Goal: Task Accomplishment & Management: Use online tool/utility

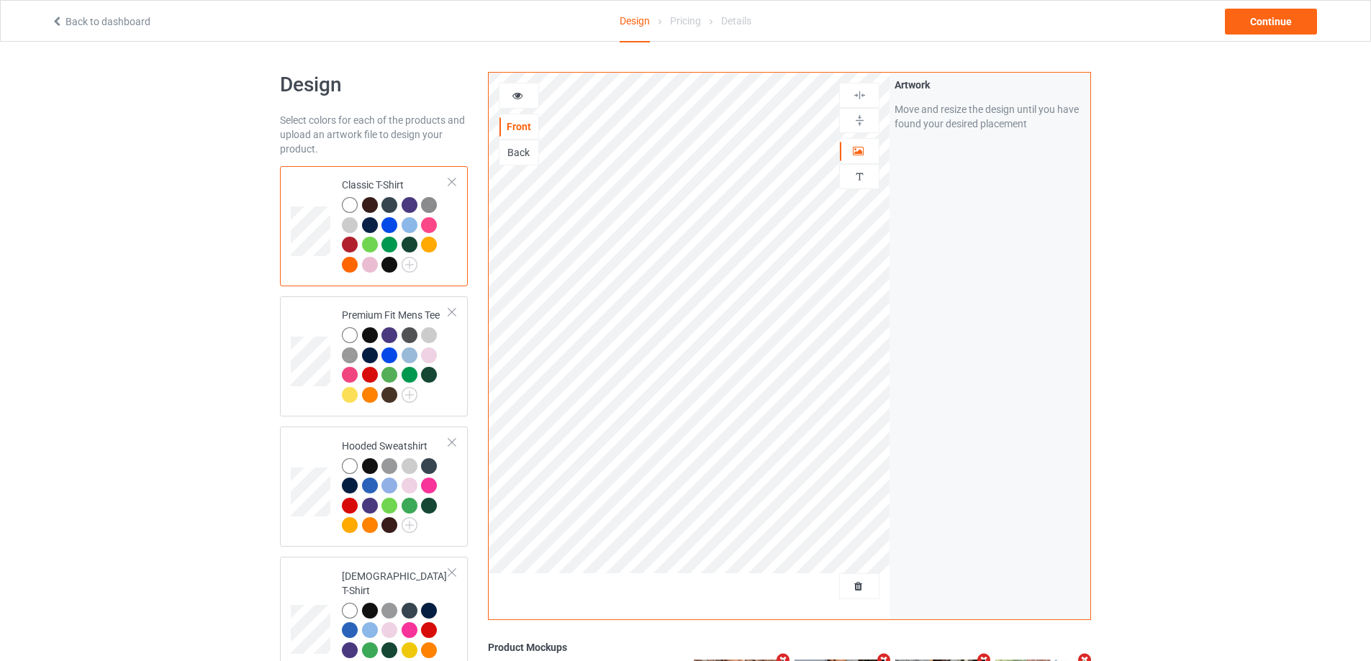
click at [838, 585] on div at bounding box center [689, 591] width 401 height 36
click at [856, 594] on div "Delete all designs" at bounding box center [818, 586] width 119 height 14
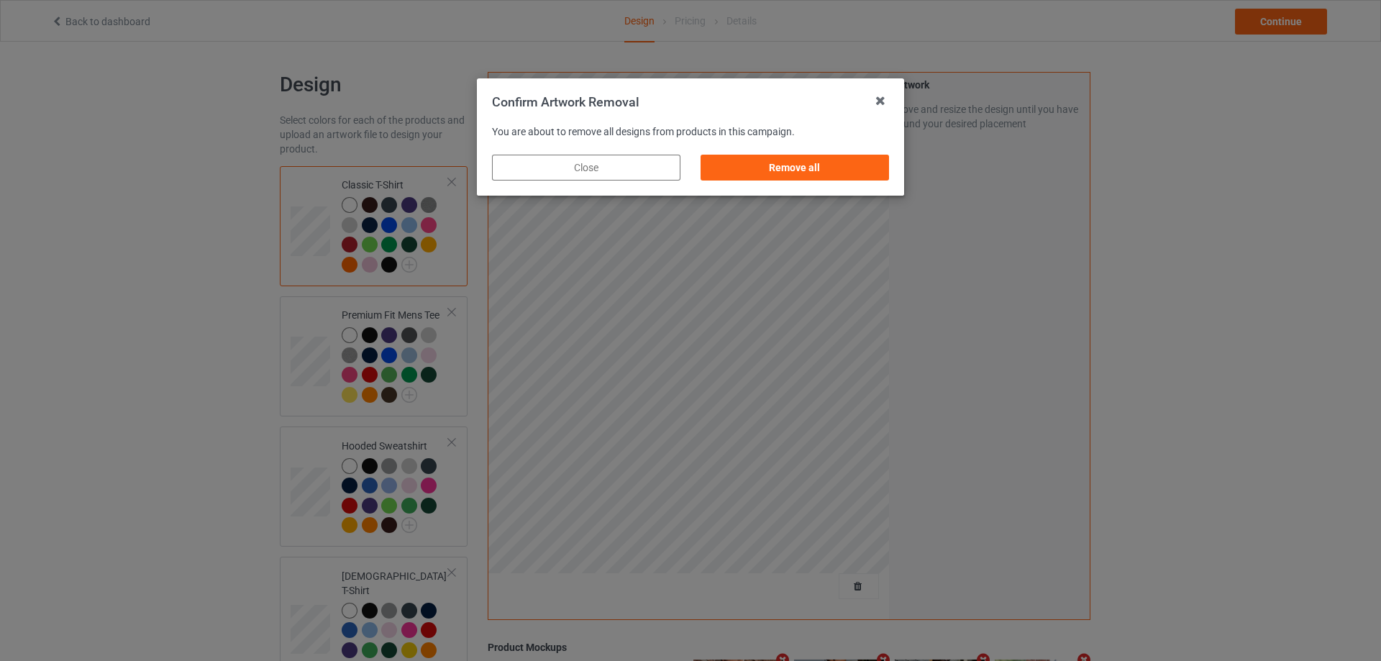
click at [876, 168] on div "Remove all" at bounding box center [795, 168] width 188 height 26
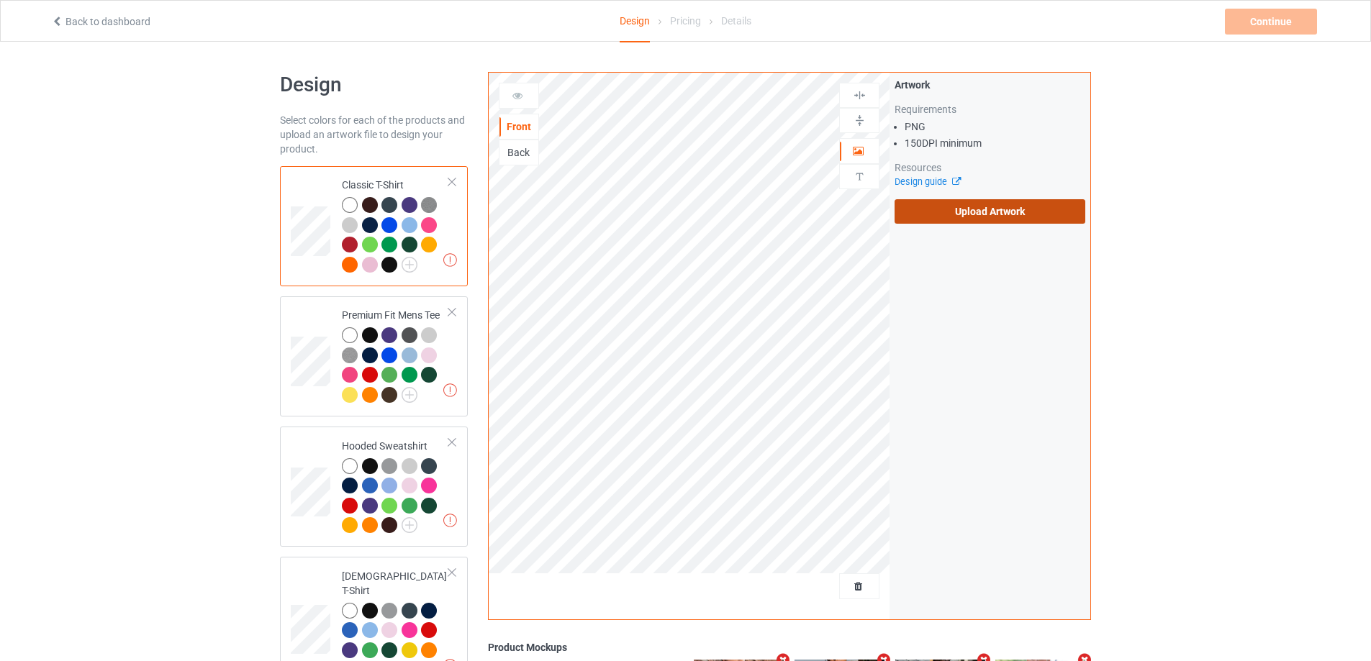
click at [963, 218] on label "Upload Artwork" at bounding box center [989, 211] width 191 height 24
click at [0, 0] on input "Upload Artwork" at bounding box center [0, 0] width 0 height 0
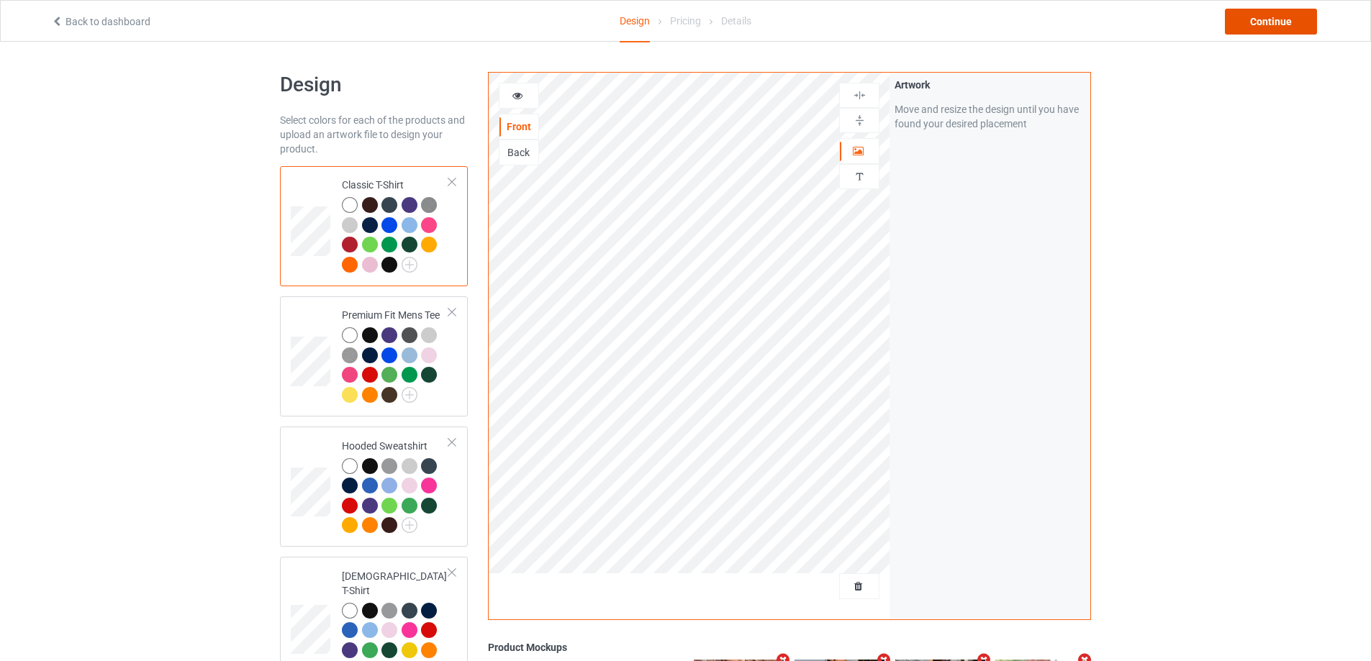
click at [1264, 18] on div "Continue" at bounding box center [1271, 22] width 92 height 26
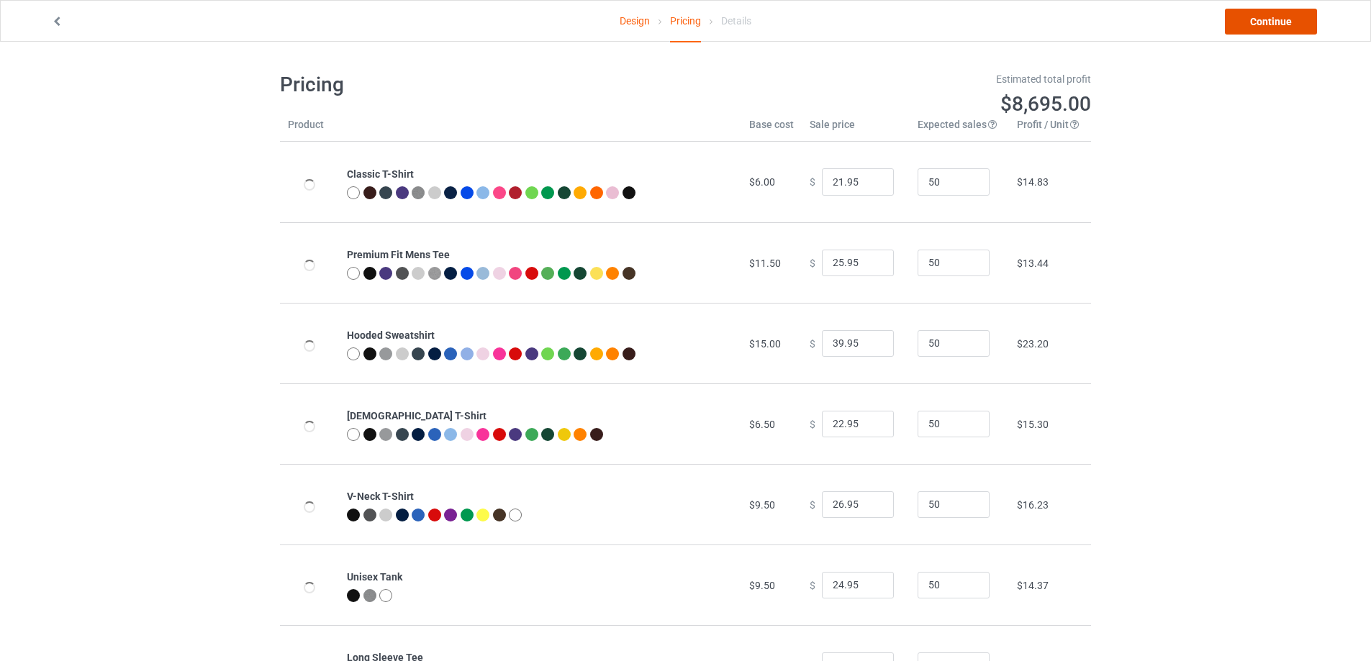
click at [1264, 18] on link "Continue" at bounding box center [1271, 22] width 92 height 26
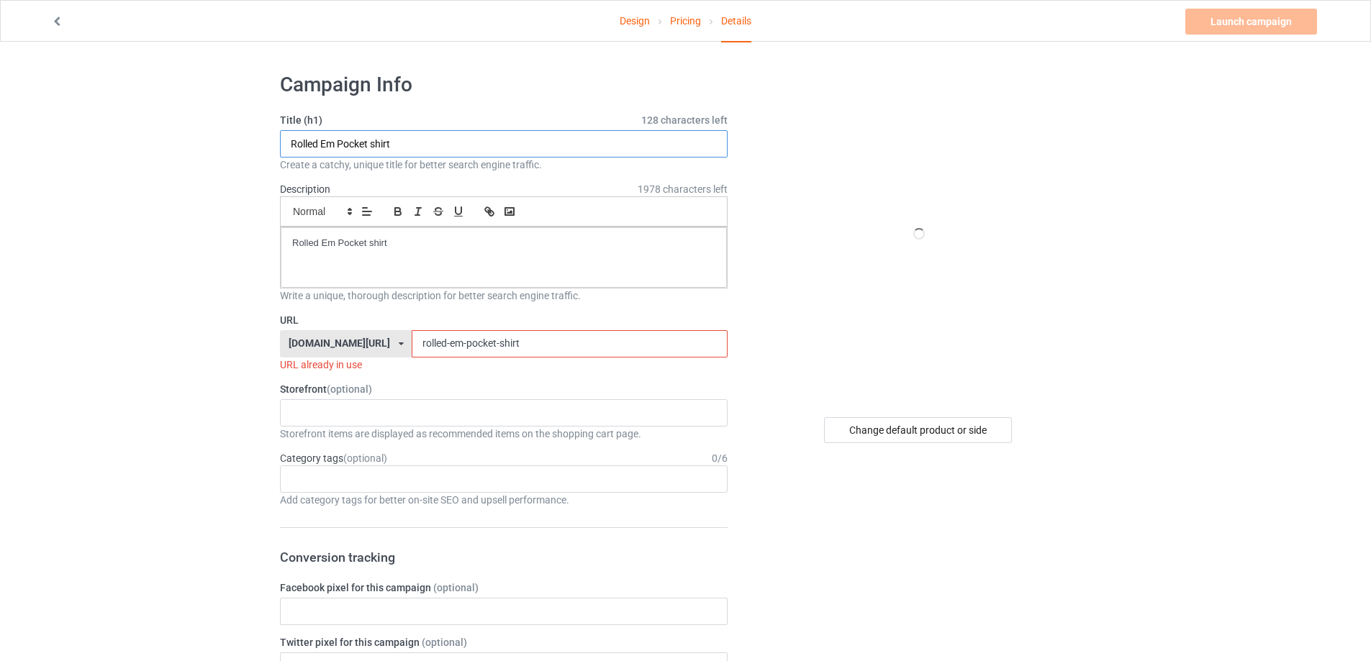
drag, startPoint x: 282, startPoint y: 139, endPoint x: 261, endPoint y: 165, distance: 33.8
paste input "[PERSON_NAME] Heritage No 9 Liverpool"
type input "[PERSON_NAME] Heritage No 9 Liverpool shirt"
drag, startPoint x: 200, startPoint y: 245, endPoint x: 326, endPoint y: 229, distance: 126.9
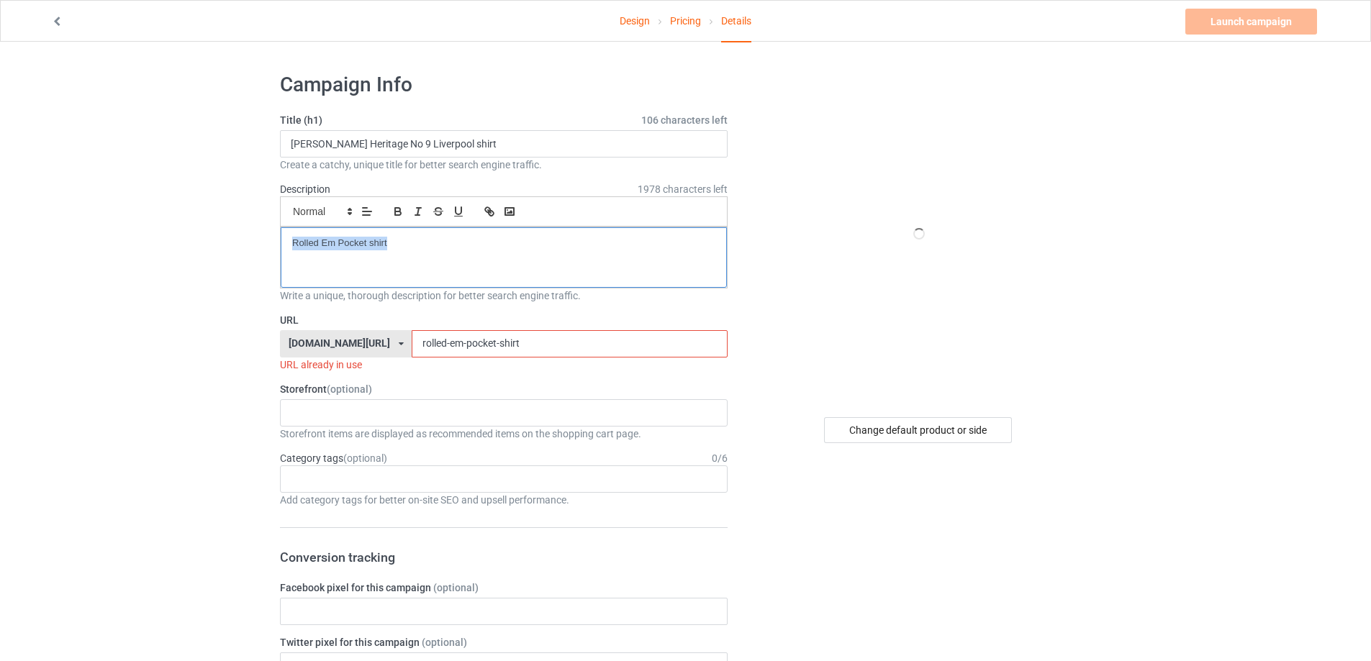
paste input "[PERSON_NAME]-heritage-no-9-[GEOGRAPHIC_DATA]"
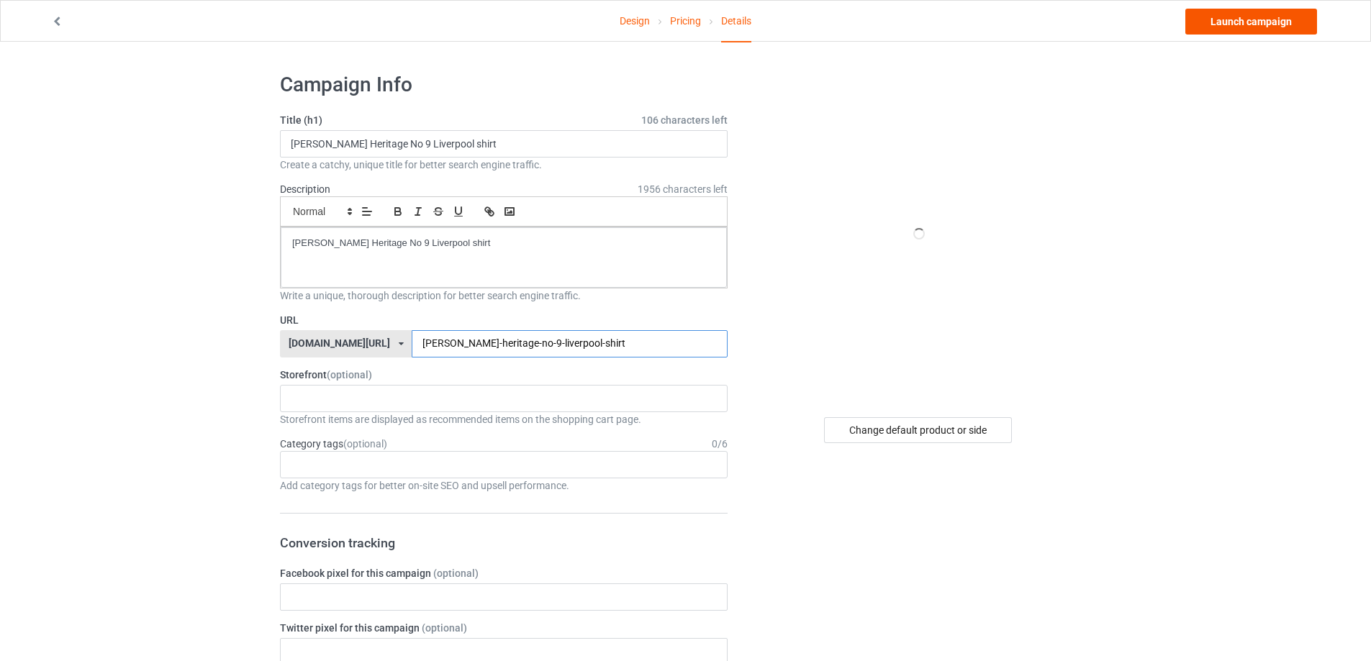
type input "[PERSON_NAME]-heritage-no-9-liverpool-shirt"
click at [1303, 25] on link "Launch campaign" at bounding box center [1251, 22] width 132 height 26
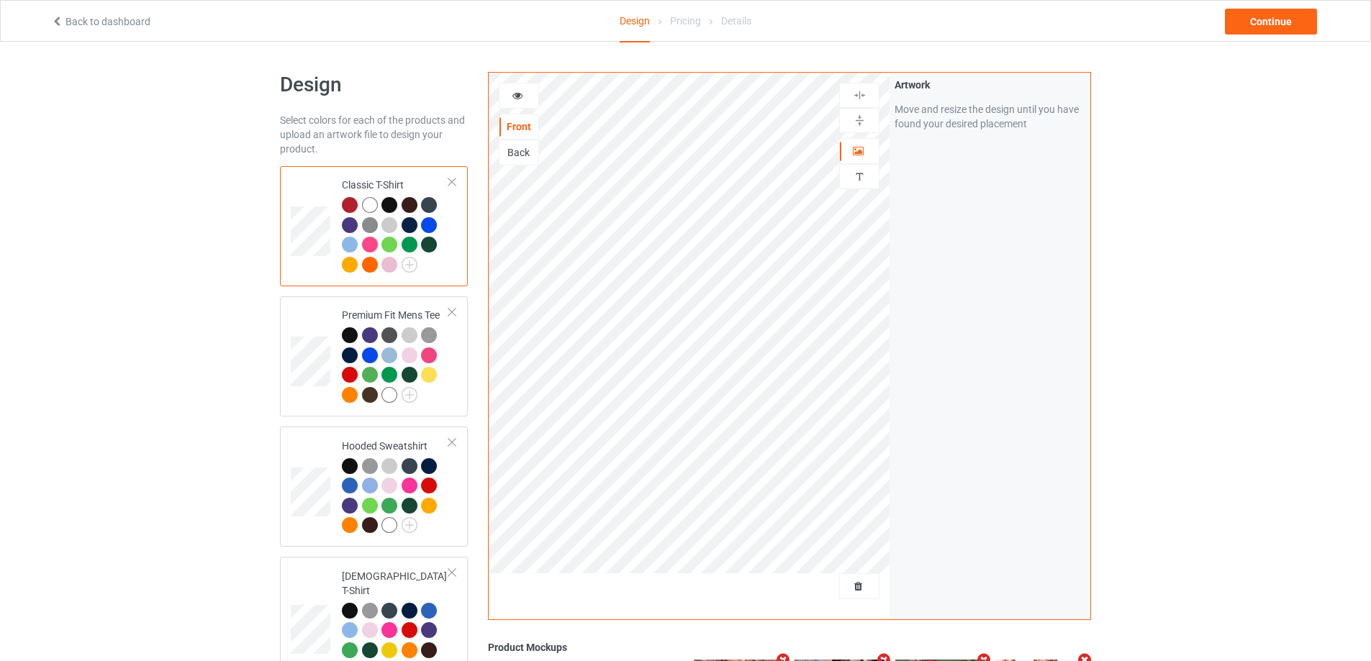
click at [858, 611] on div "Front Back Artwork Personalized text" at bounding box center [689, 346] width 401 height 547
click at [852, 592] on span "Delete all designs" at bounding box center [826, 587] width 76 height 12
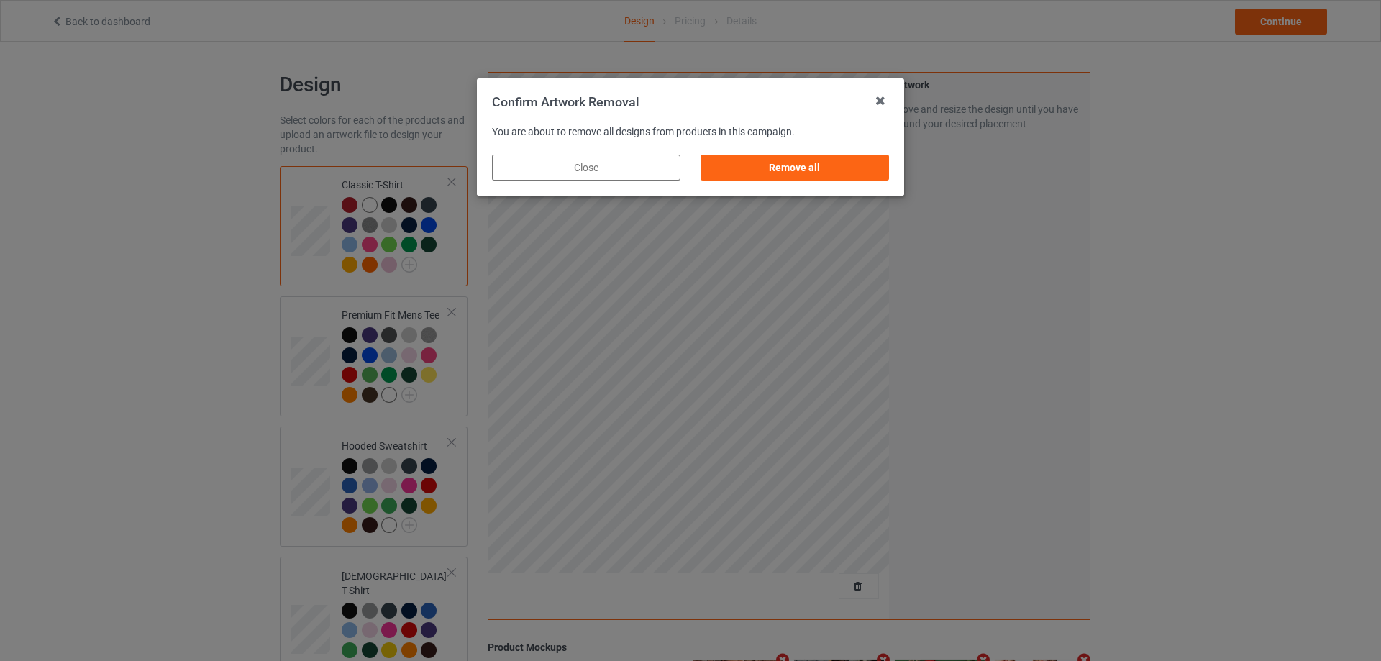
drag, startPoint x: 853, startPoint y: 172, endPoint x: 863, endPoint y: 176, distance: 11.4
click at [853, 171] on div "Remove all" at bounding box center [795, 168] width 188 height 26
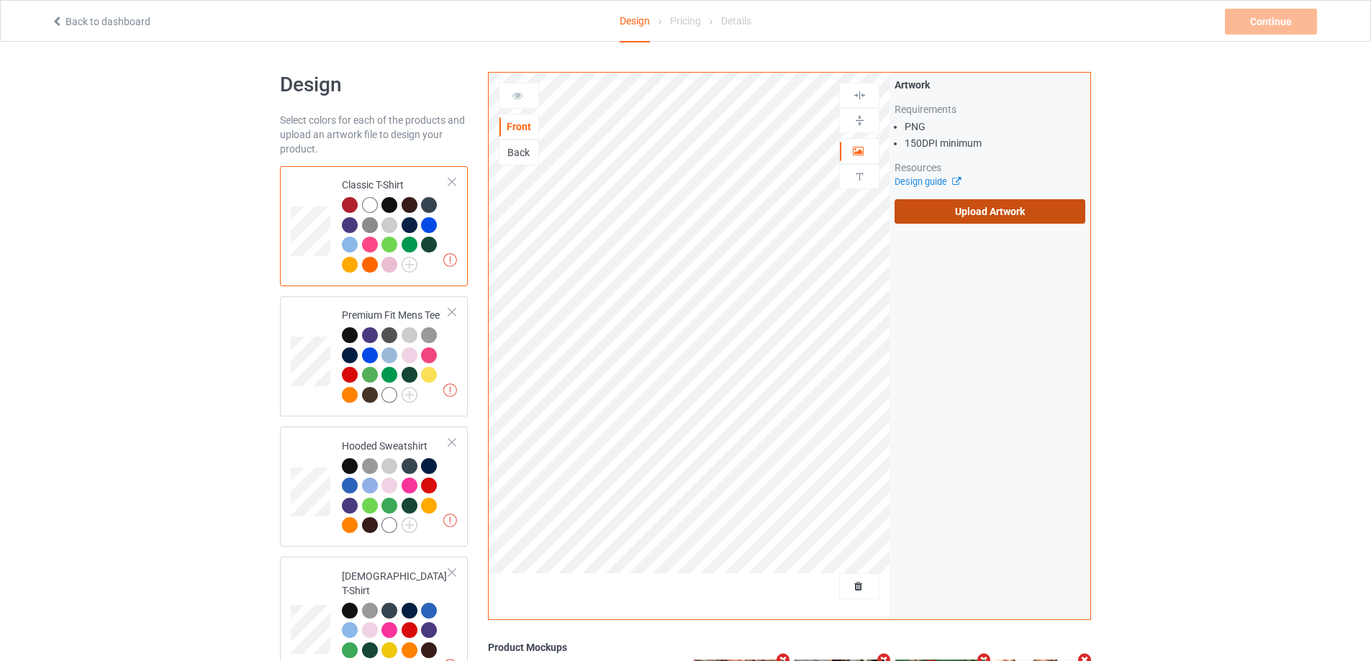
click at [959, 214] on label "Upload Artwork" at bounding box center [989, 211] width 191 height 24
click at [0, 0] on input "Upload Artwork" at bounding box center [0, 0] width 0 height 0
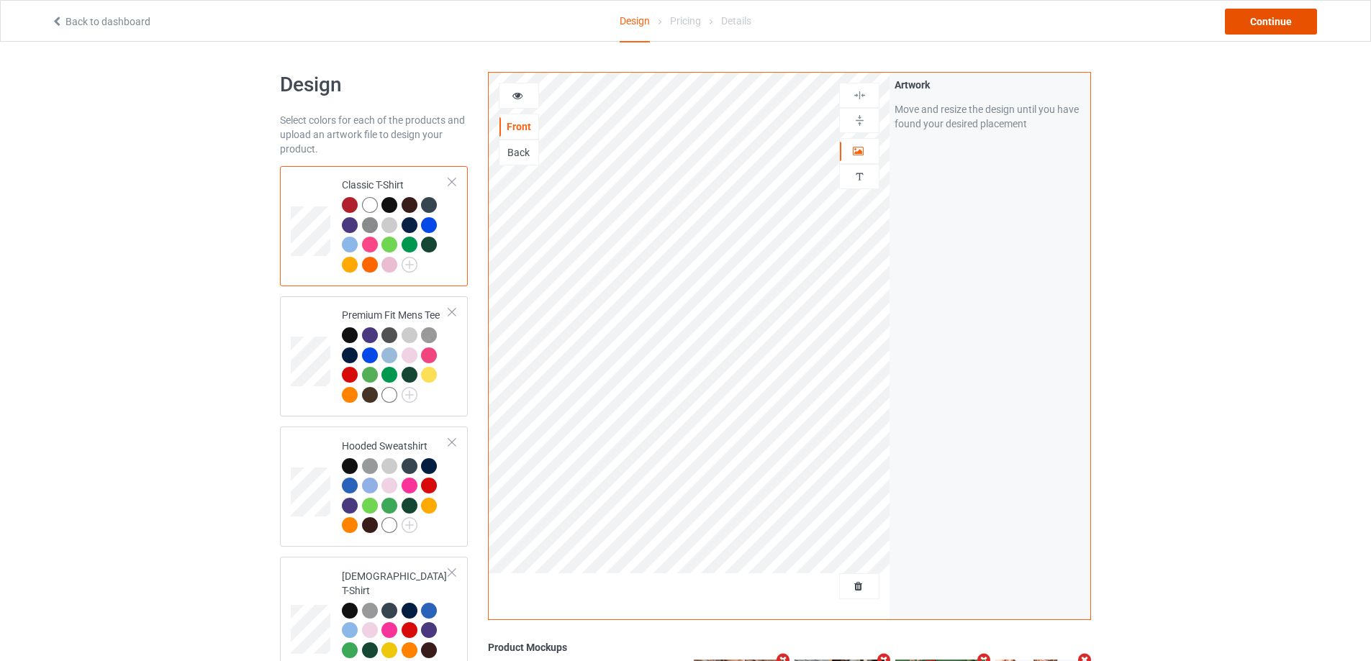
click at [1283, 18] on div "Continue" at bounding box center [1271, 22] width 92 height 26
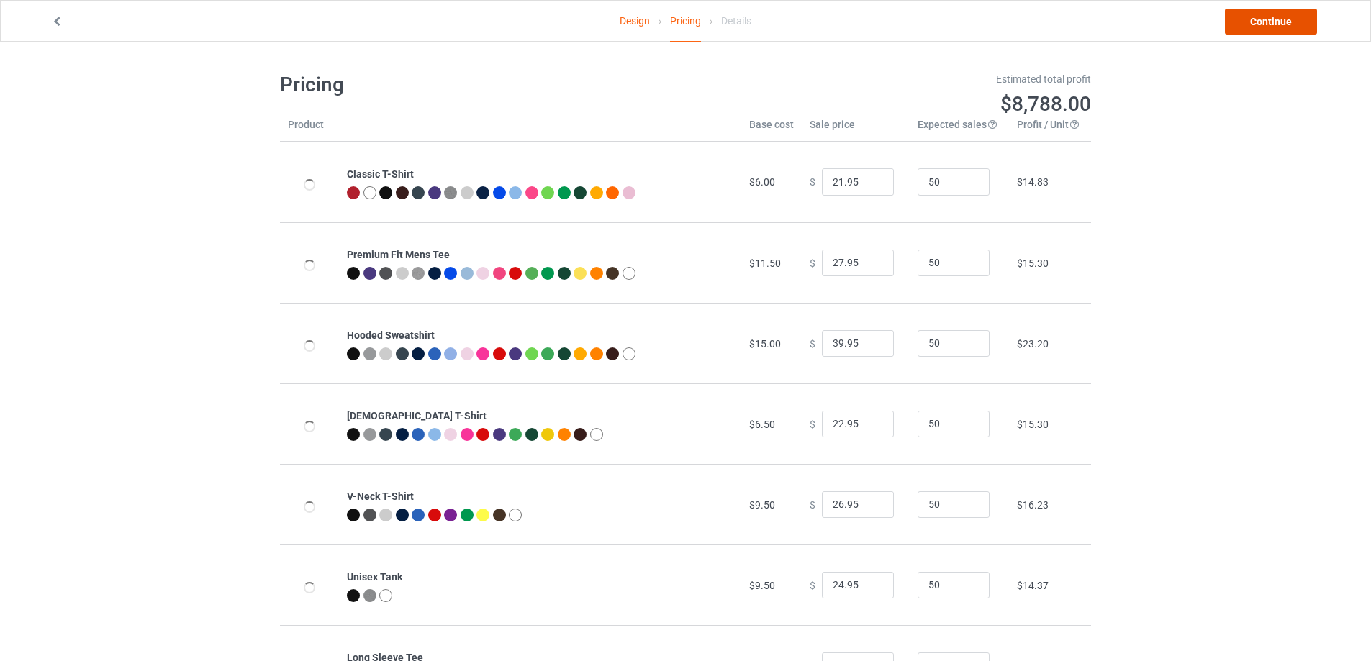
click at [1283, 18] on link "Continue" at bounding box center [1271, 22] width 92 height 26
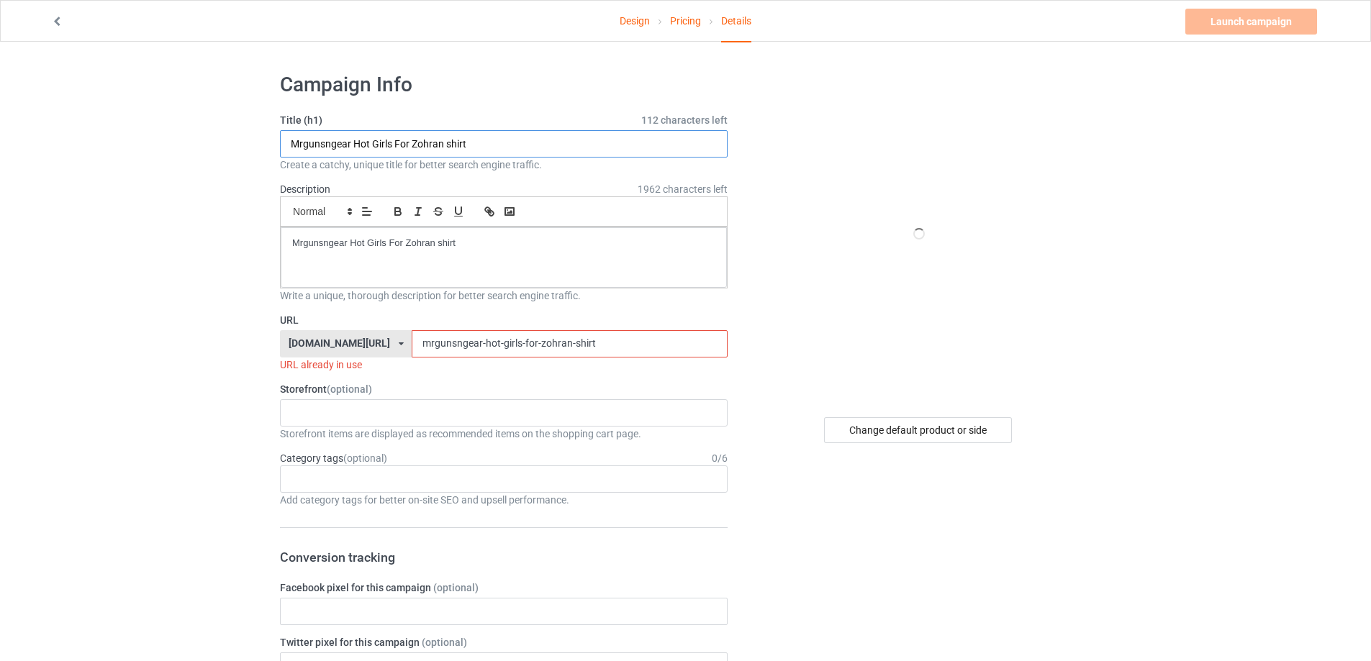
drag, startPoint x: 209, startPoint y: 156, endPoint x: 190, endPoint y: 164, distance: 20.3
paste input "This is Our State IA"
type input "This is Our State IA shirt"
drag, startPoint x: 279, startPoint y: 235, endPoint x: 240, endPoint y: 268, distance: 51.5
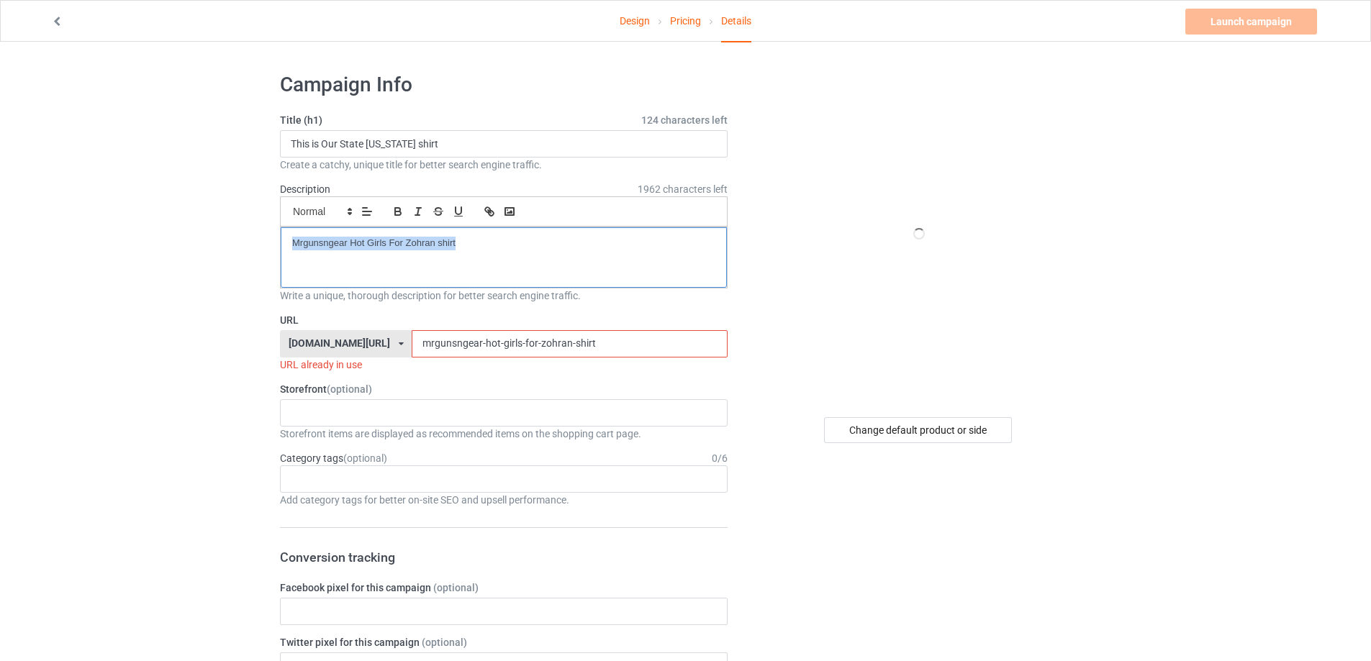
click at [339, 347] on div "teechip.com/ teetrendus.com/ teechip.com/ 5cd2f964b197f721e1cad219 587d0d41cee3…" at bounding box center [504, 343] width 448 height 27
paste input "this-is-our-state-ia"
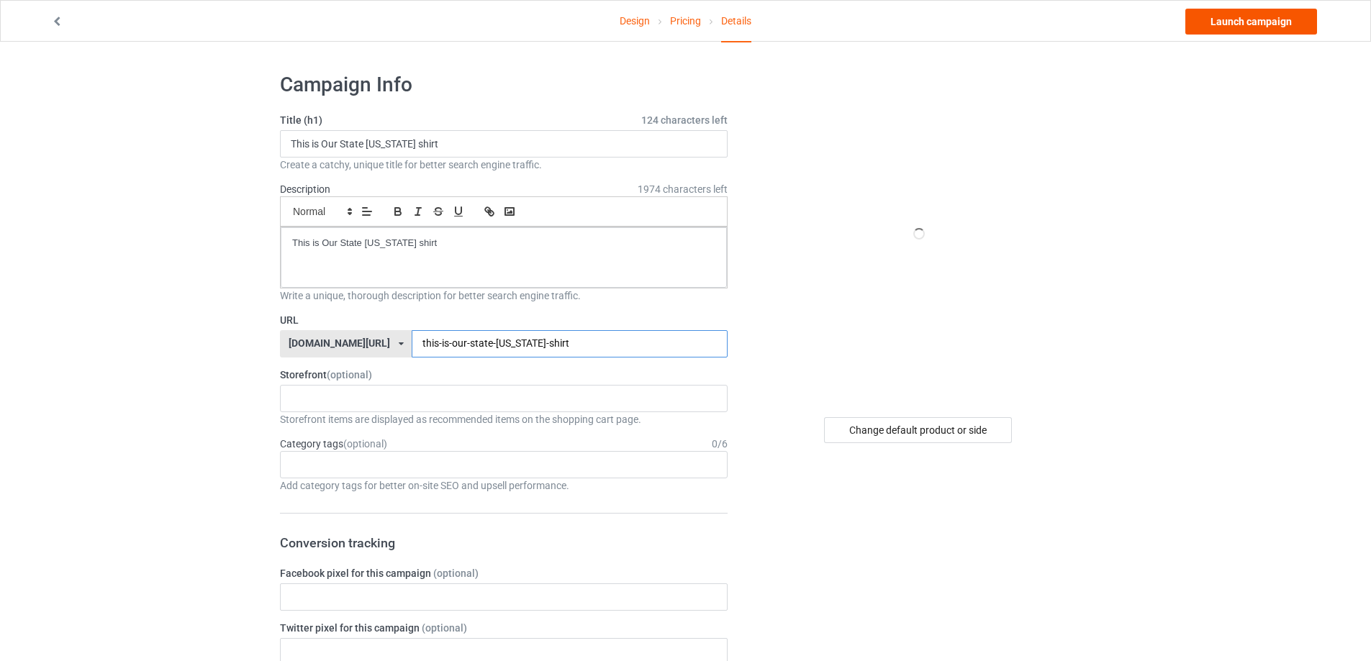
type input "this-is-our-state-ia-shirt"
click at [1235, 25] on link "Launch campaign" at bounding box center [1251, 22] width 132 height 26
